Goal: Task Accomplishment & Management: Use online tool/utility

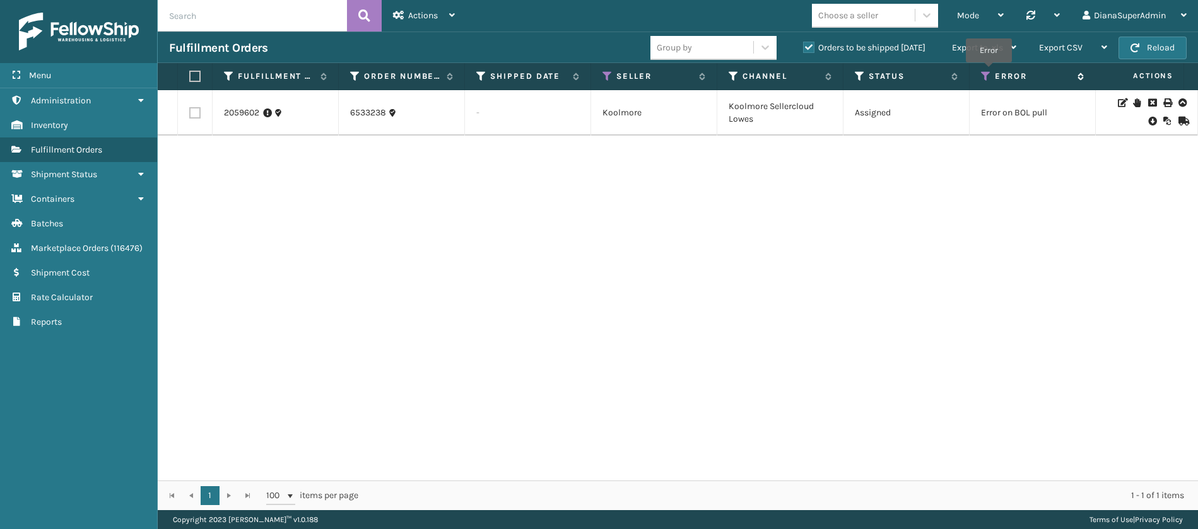
click at [988, 71] on icon at bounding box center [986, 76] width 10 height 11
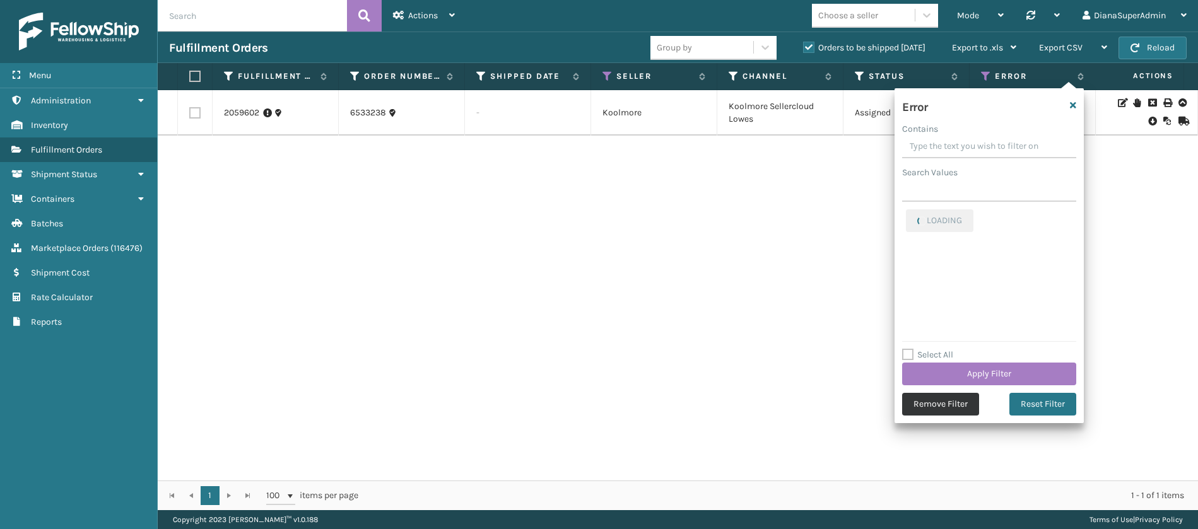
click at [963, 411] on button "Remove Filter" at bounding box center [940, 404] width 77 height 23
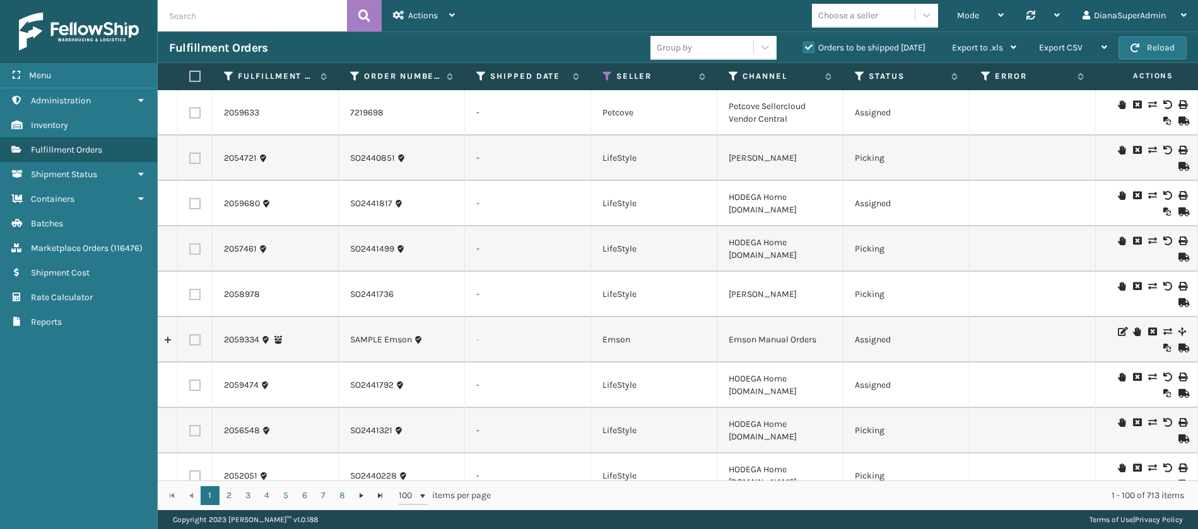
click at [854, 78] on th "Status" at bounding box center [907, 76] width 126 height 27
click at [861, 76] on icon at bounding box center [860, 76] width 10 height 11
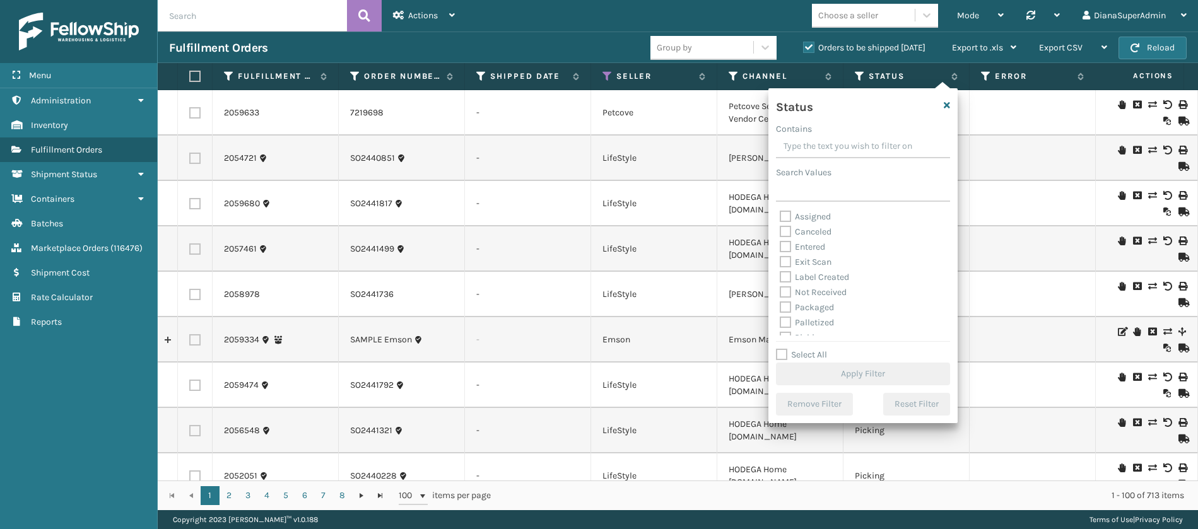
click at [786, 276] on label "Label Created" at bounding box center [814, 277] width 69 height 11
click at [781, 276] on input "Label Created" at bounding box center [780, 274] width 1 height 8
checkbox input "true"
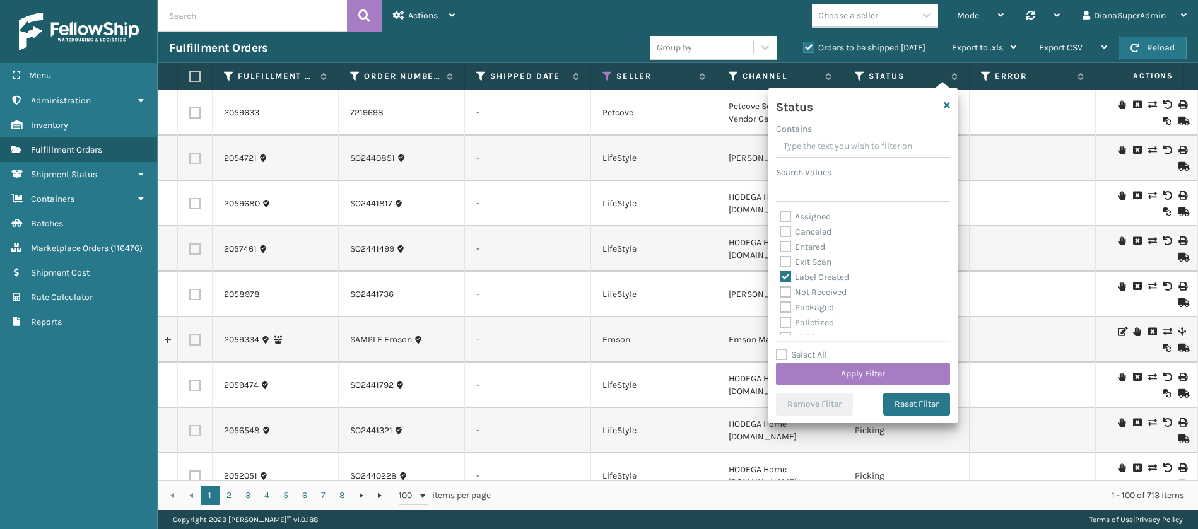
click at [791, 307] on label "Packaged" at bounding box center [807, 307] width 54 height 11
click at [781, 307] on input "Packaged" at bounding box center [780, 304] width 1 height 8
checkbox input "true"
click at [791, 323] on label "Palletized" at bounding box center [807, 322] width 54 height 11
click at [781, 323] on input "Palletized" at bounding box center [780, 320] width 1 height 8
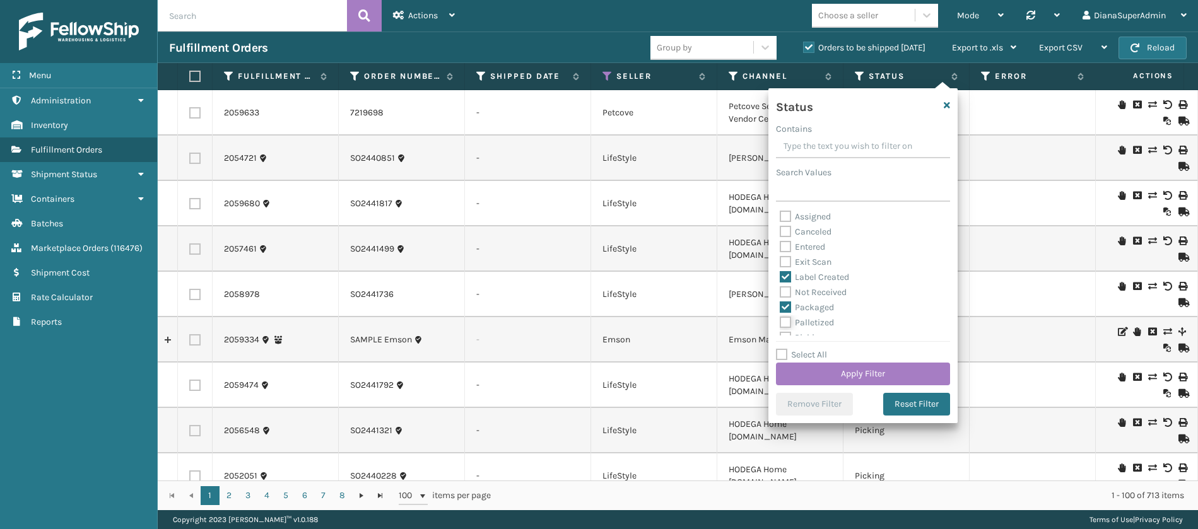
checkbox input "true"
click at [789, 269] on label "Picking" at bounding box center [802, 267] width 45 height 11
click at [781, 268] on input "Picking" at bounding box center [780, 264] width 1 height 8
checkbox input "true"
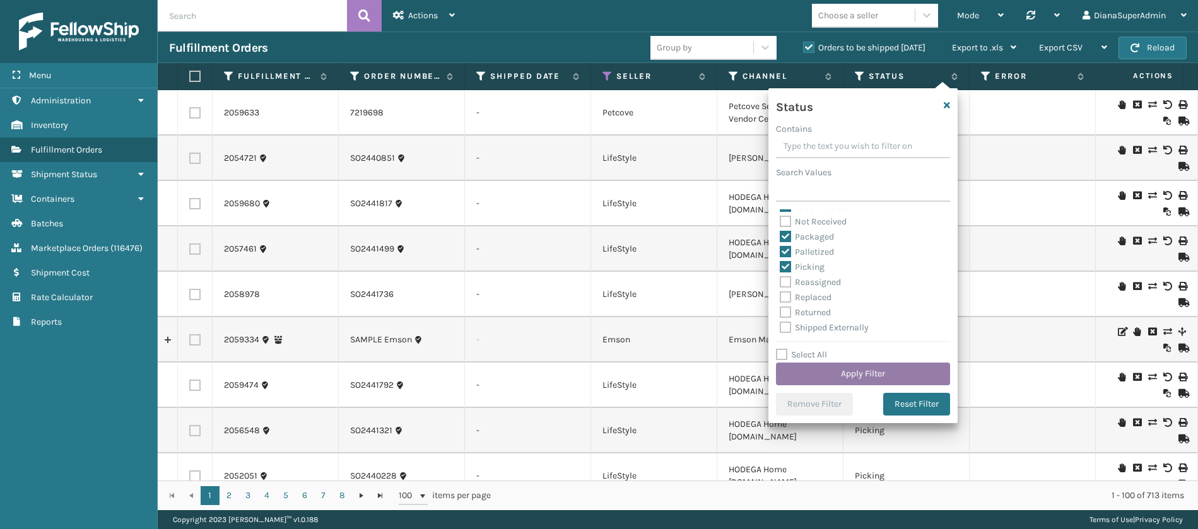
click at [870, 365] on button "Apply Filter" at bounding box center [863, 374] width 174 height 23
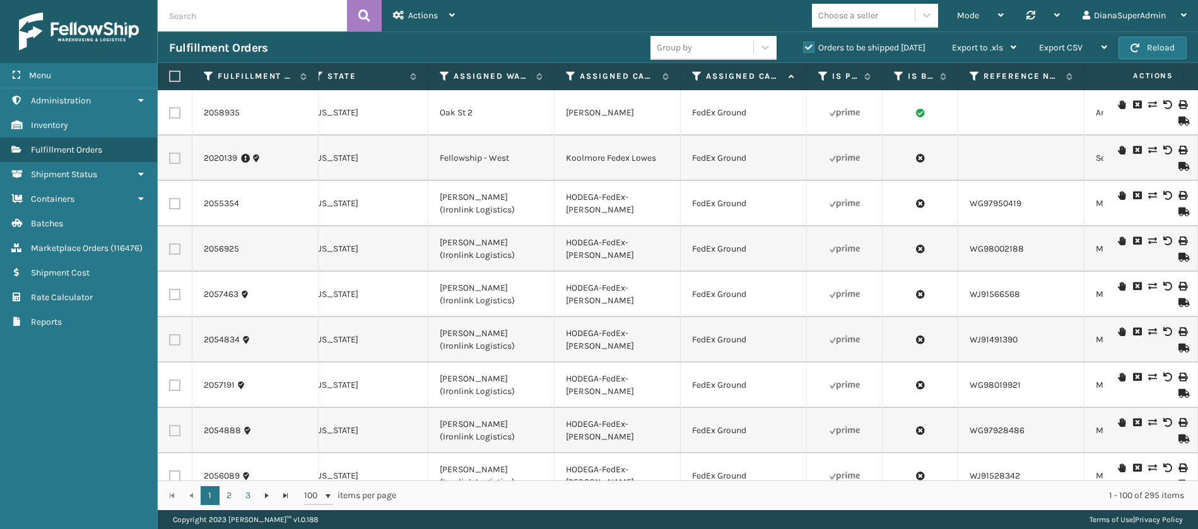
scroll to position [0, 1163]
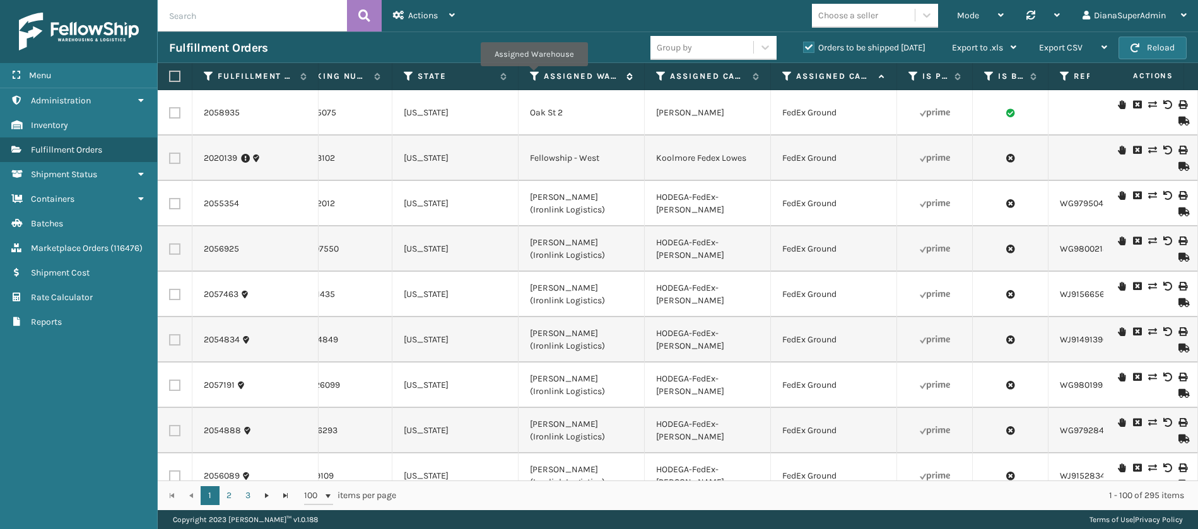
click at [534, 74] on icon at bounding box center [535, 76] width 10 height 11
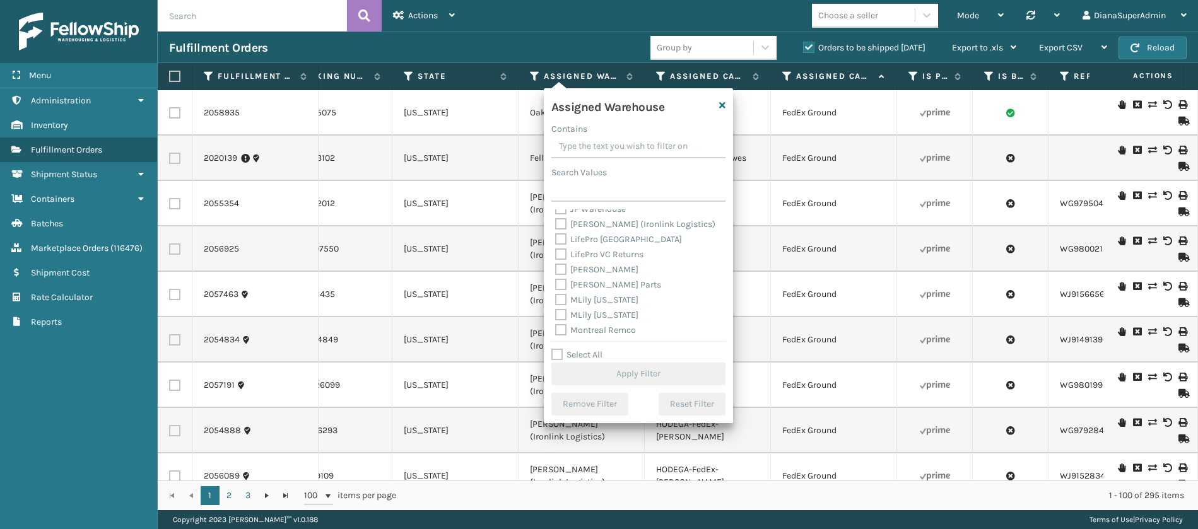
click at [559, 268] on label "[PERSON_NAME]" at bounding box center [596, 269] width 83 height 11
click at [556, 268] on input "[PERSON_NAME]" at bounding box center [555, 267] width 1 height 8
checkbox input "true"
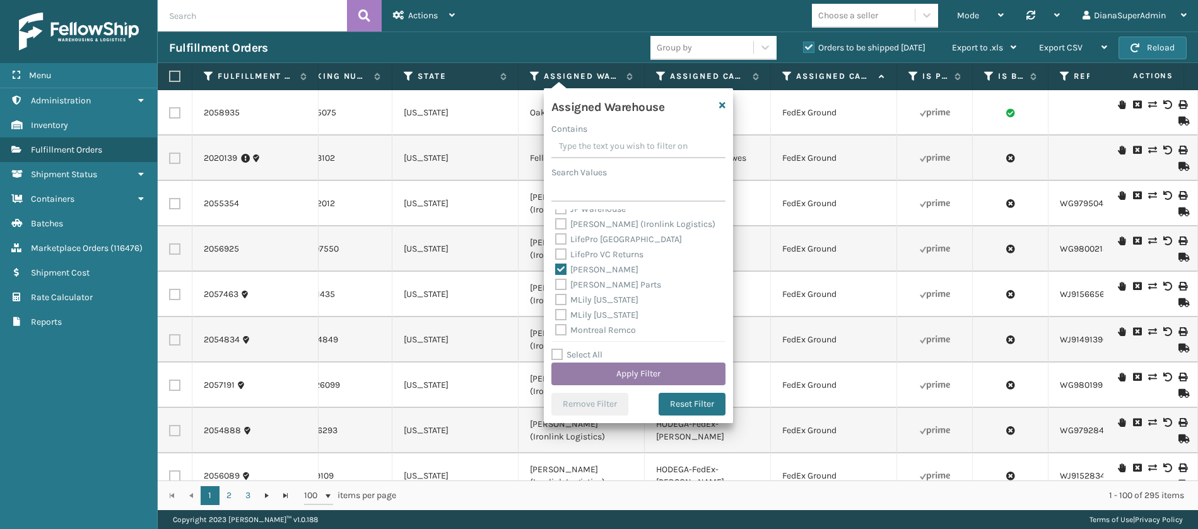
click at [657, 369] on button "Apply Filter" at bounding box center [639, 374] width 174 height 23
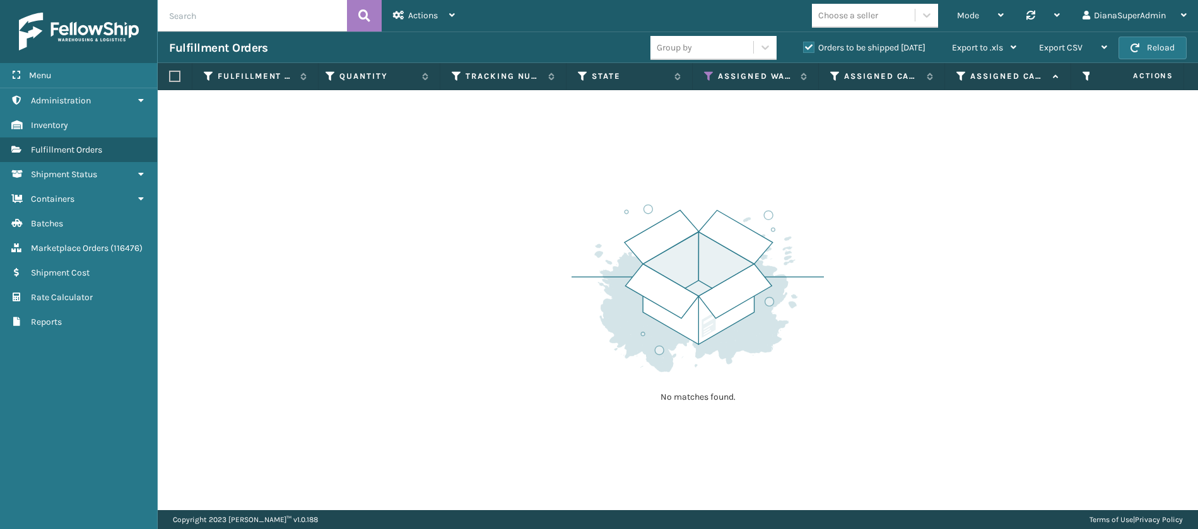
scroll to position [0, 996]
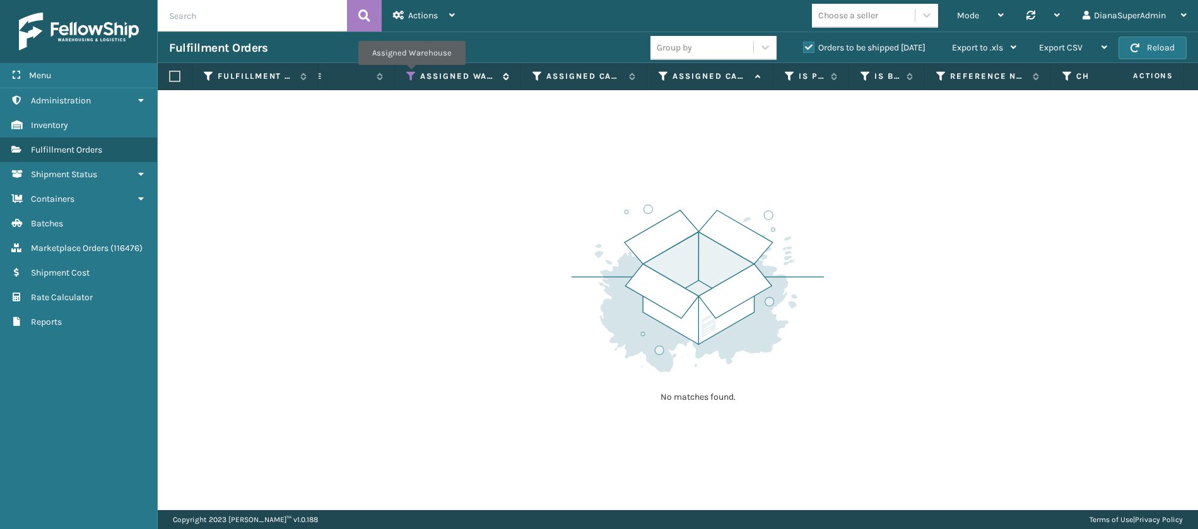
click at [411, 74] on icon at bounding box center [411, 76] width 10 height 11
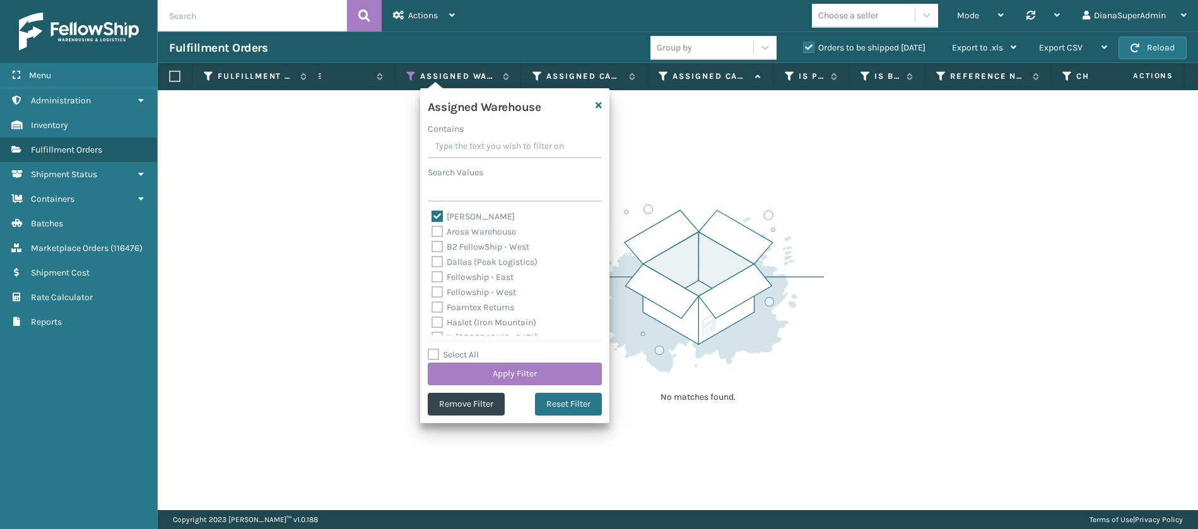
click at [433, 215] on label "[PERSON_NAME]" at bounding box center [473, 216] width 83 height 11
click at [432, 215] on input "[PERSON_NAME]" at bounding box center [432, 214] width 1 height 8
checkbox input "false"
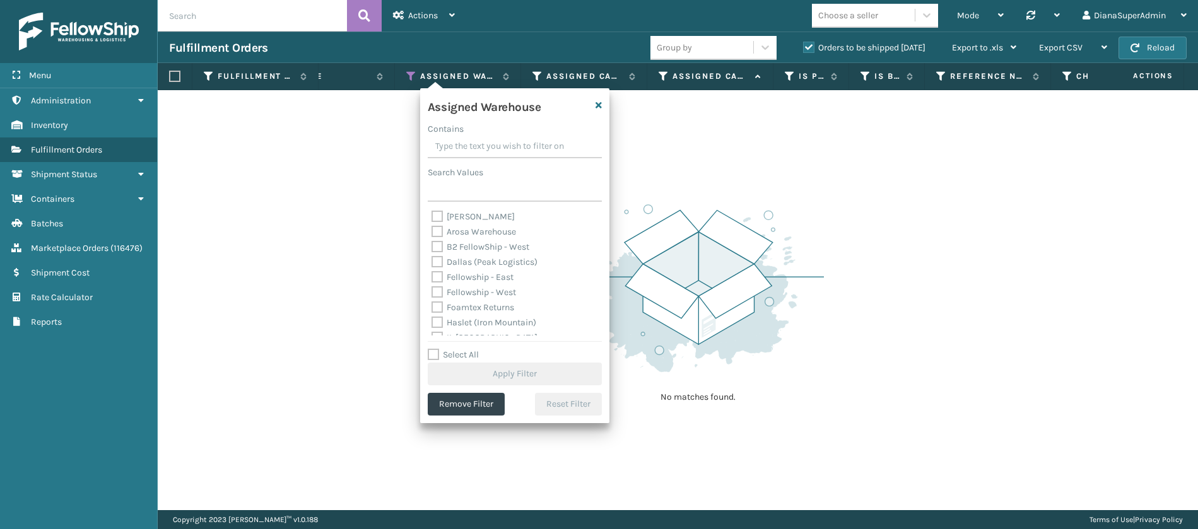
click at [437, 291] on label "Fellowship - West" at bounding box center [474, 292] width 85 height 11
click at [432, 291] on input "Fellowship - West" at bounding box center [432, 289] width 1 height 8
checkbox input "true"
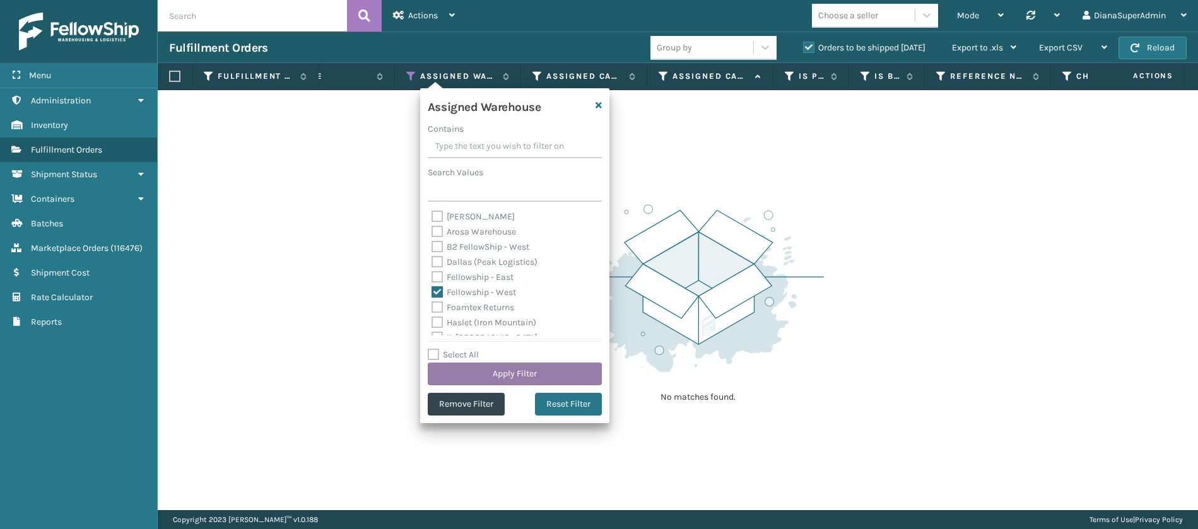
click at [509, 372] on button "Apply Filter" at bounding box center [515, 374] width 174 height 23
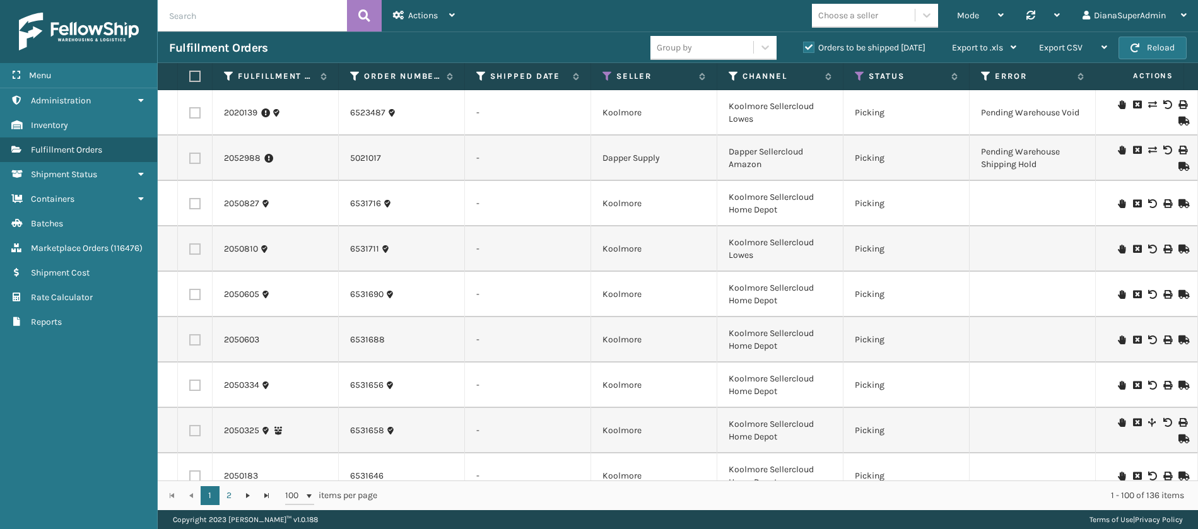
scroll to position [0, 96]
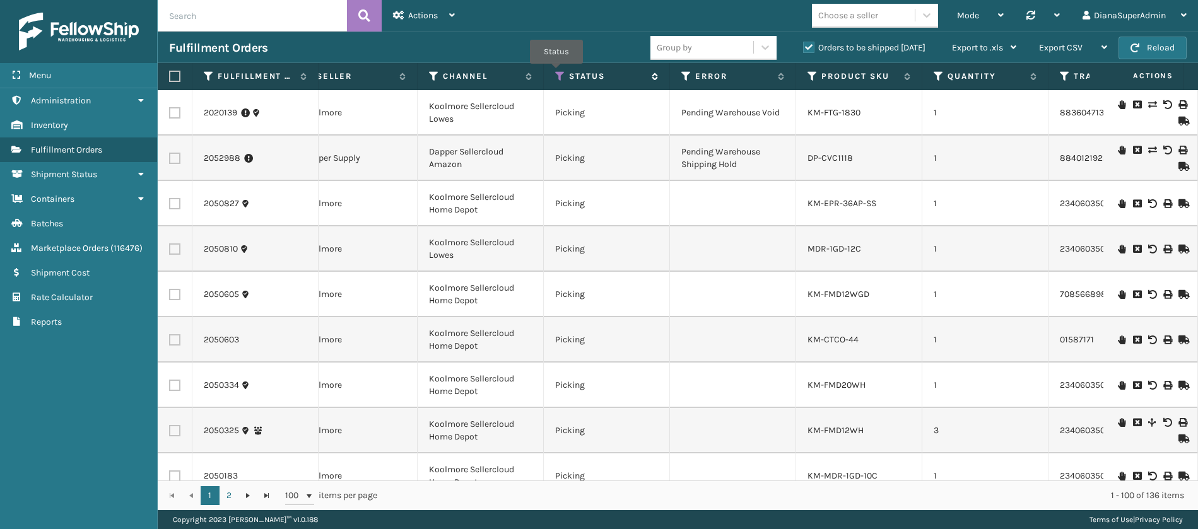
click at [557, 73] on icon at bounding box center [560, 76] width 10 height 11
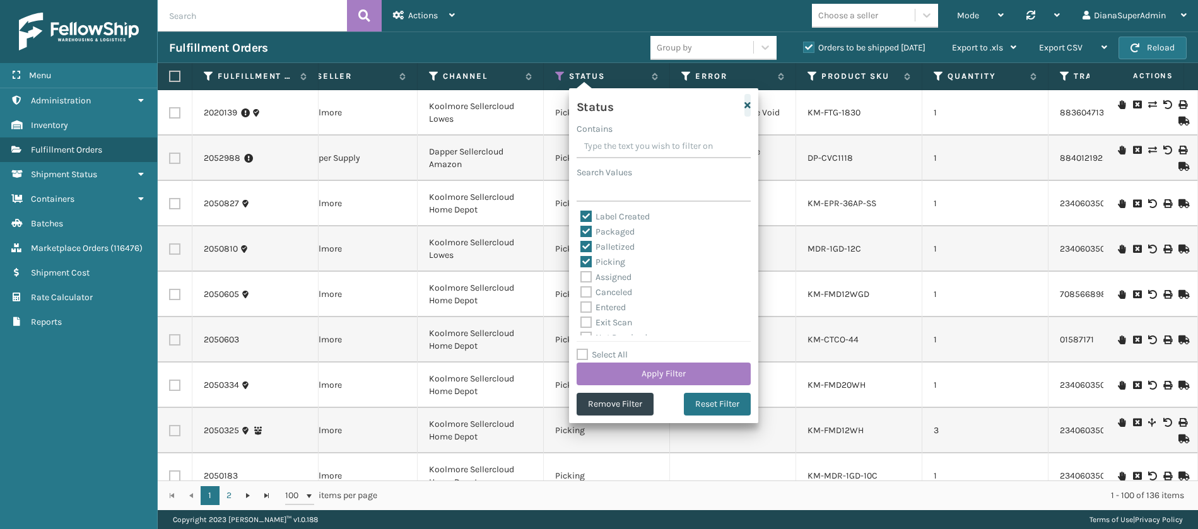
click at [750, 105] on icon "button" at bounding box center [748, 105] width 6 height 9
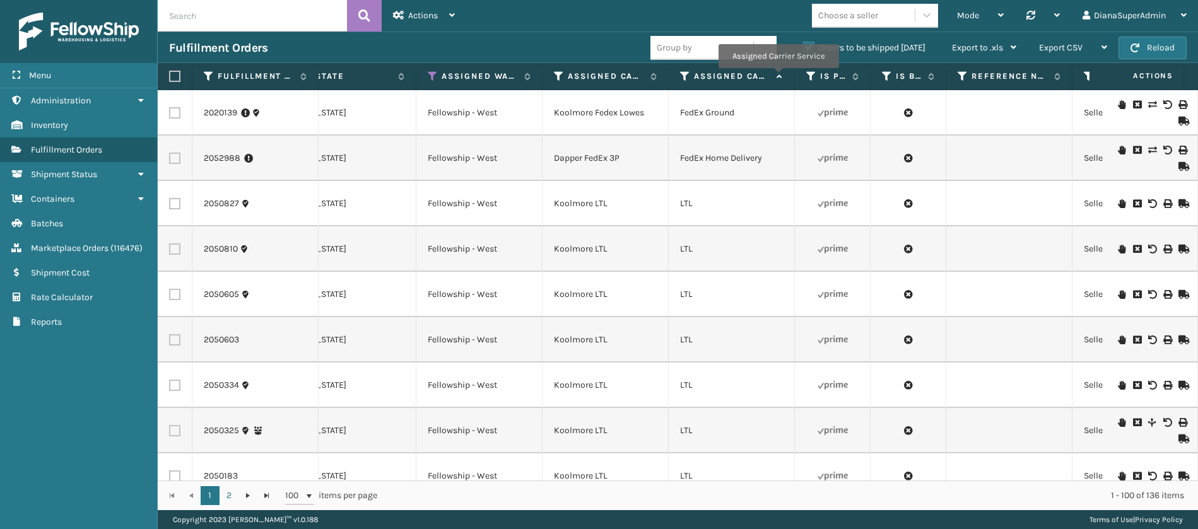
click at [779, 77] on icon at bounding box center [778, 77] width 10 height 8
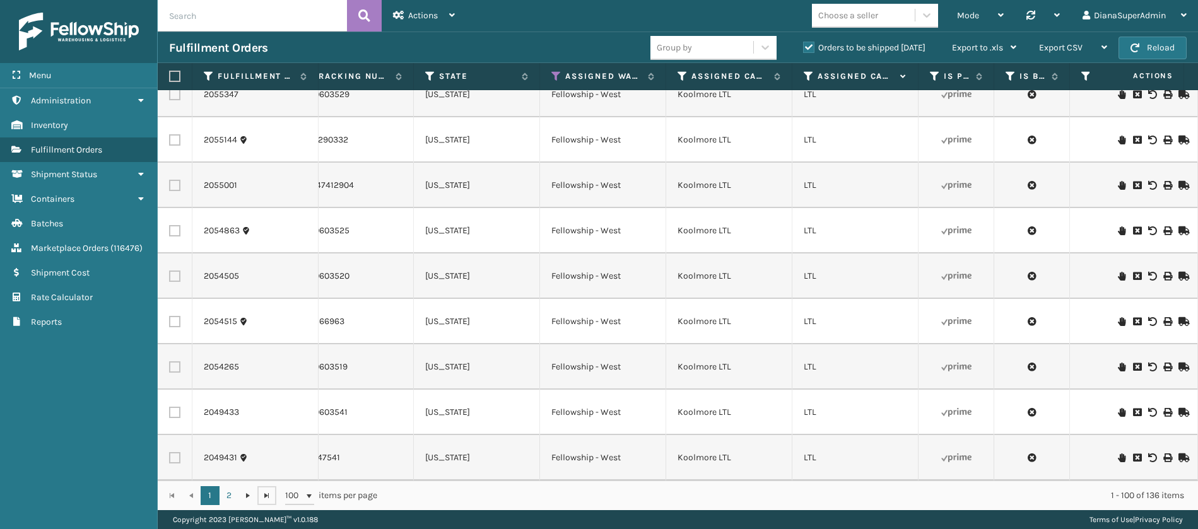
click at [266, 492] on span "Go to the last page" at bounding box center [267, 496] width 10 height 10
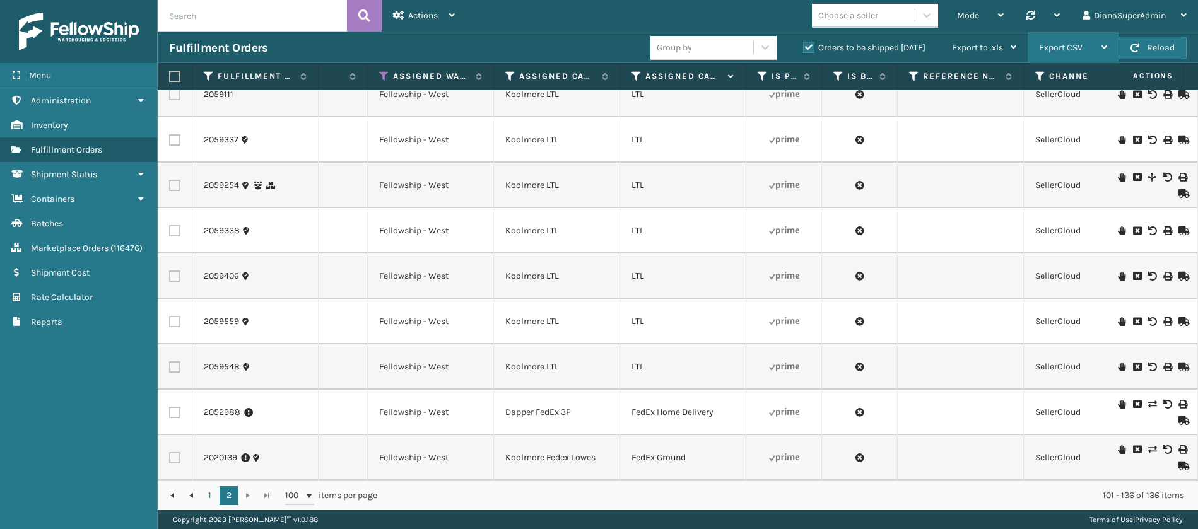
click at [1072, 54] on div "Export CSV" at bounding box center [1073, 48] width 68 height 32
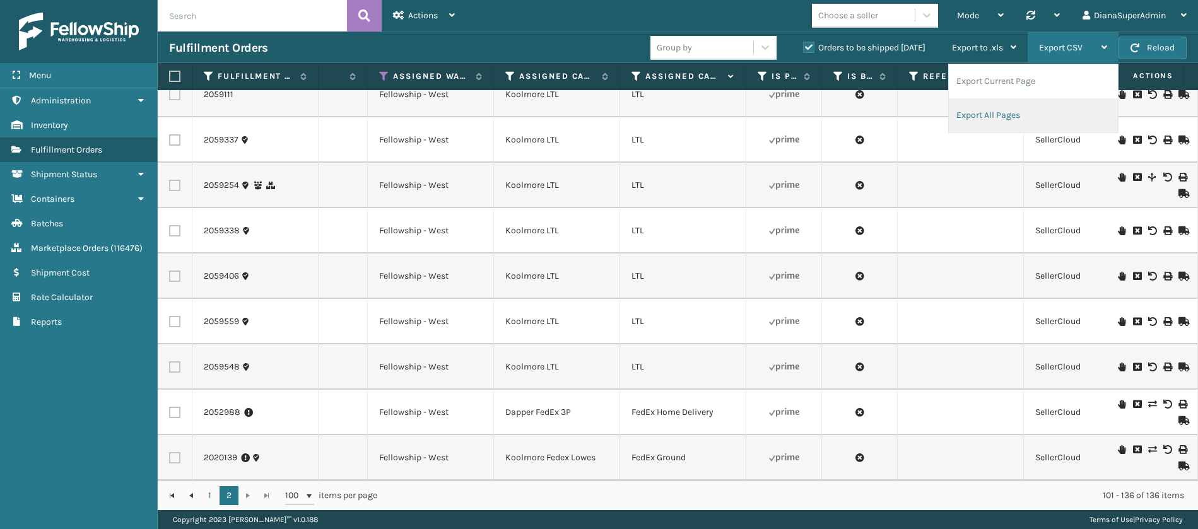
click at [1000, 119] on li "Export All Pages" at bounding box center [1033, 115] width 169 height 34
